Goal: Find specific page/section: Find specific page/section

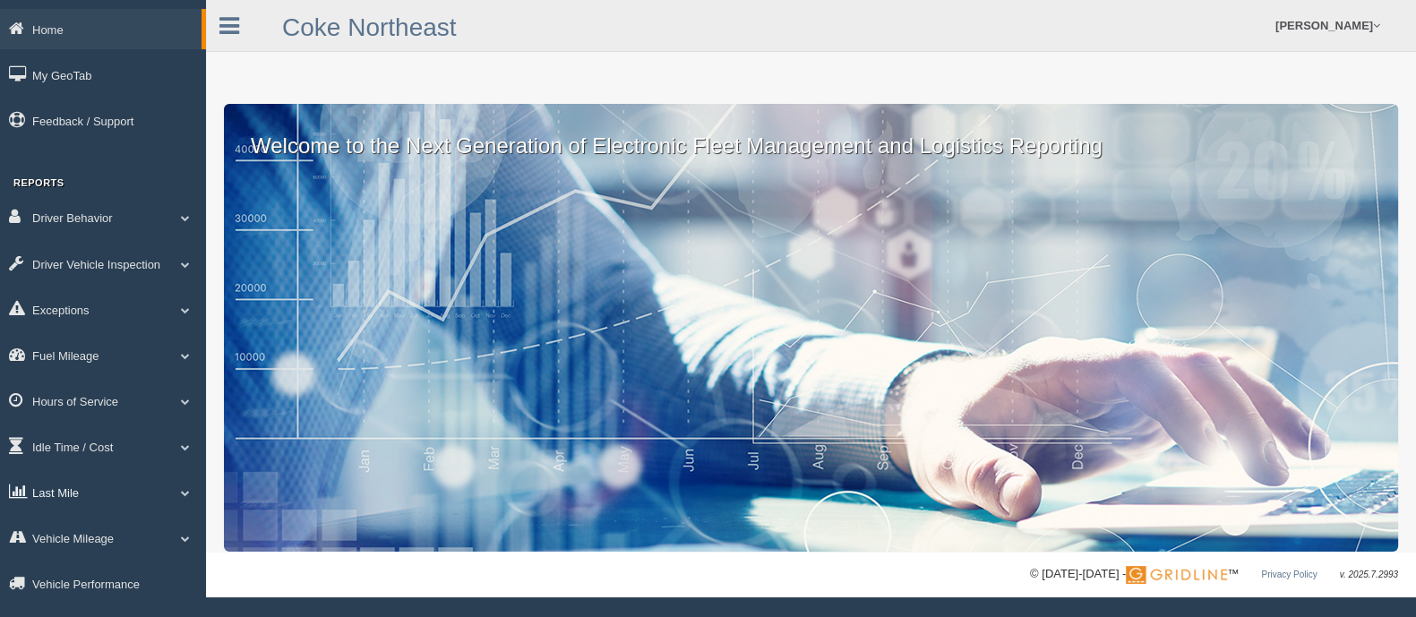
click at [57, 495] on link "Last Mile" at bounding box center [103, 492] width 206 height 40
click at [67, 572] on link "Zone Editor" at bounding box center [116, 566] width 169 height 32
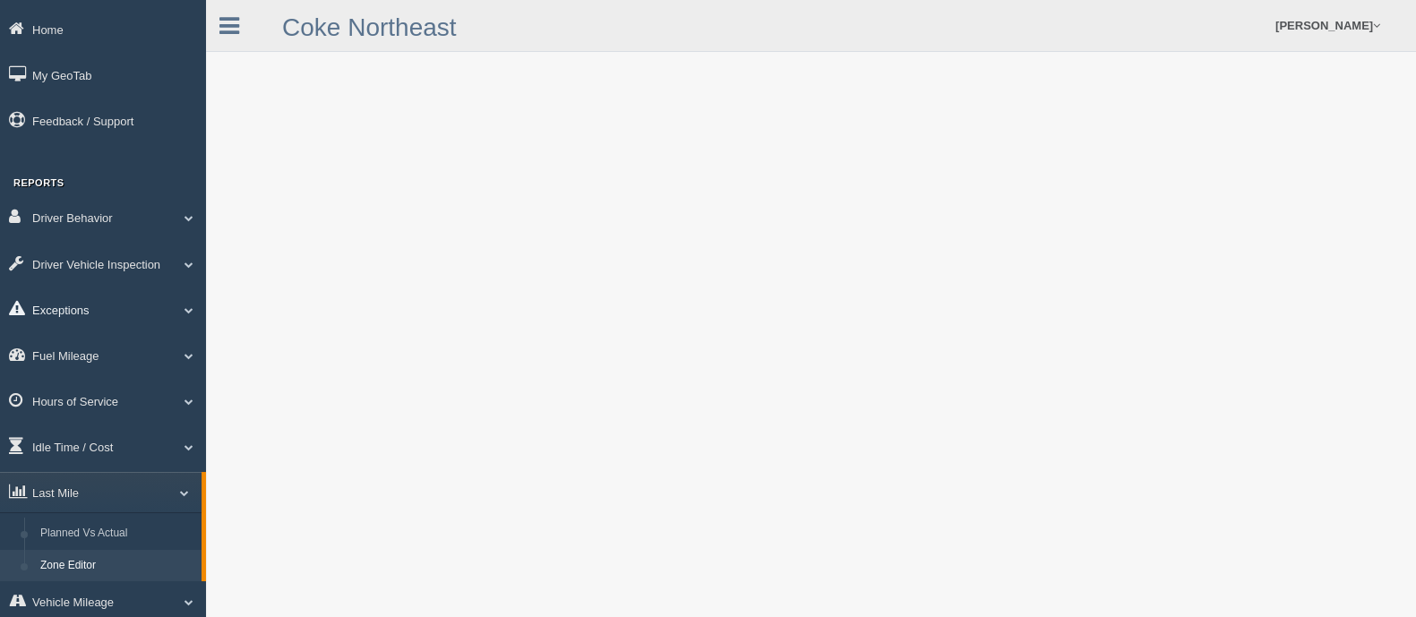
click at [56, 312] on link "Exceptions" at bounding box center [103, 309] width 206 height 40
